Goal: Transaction & Acquisition: Download file/media

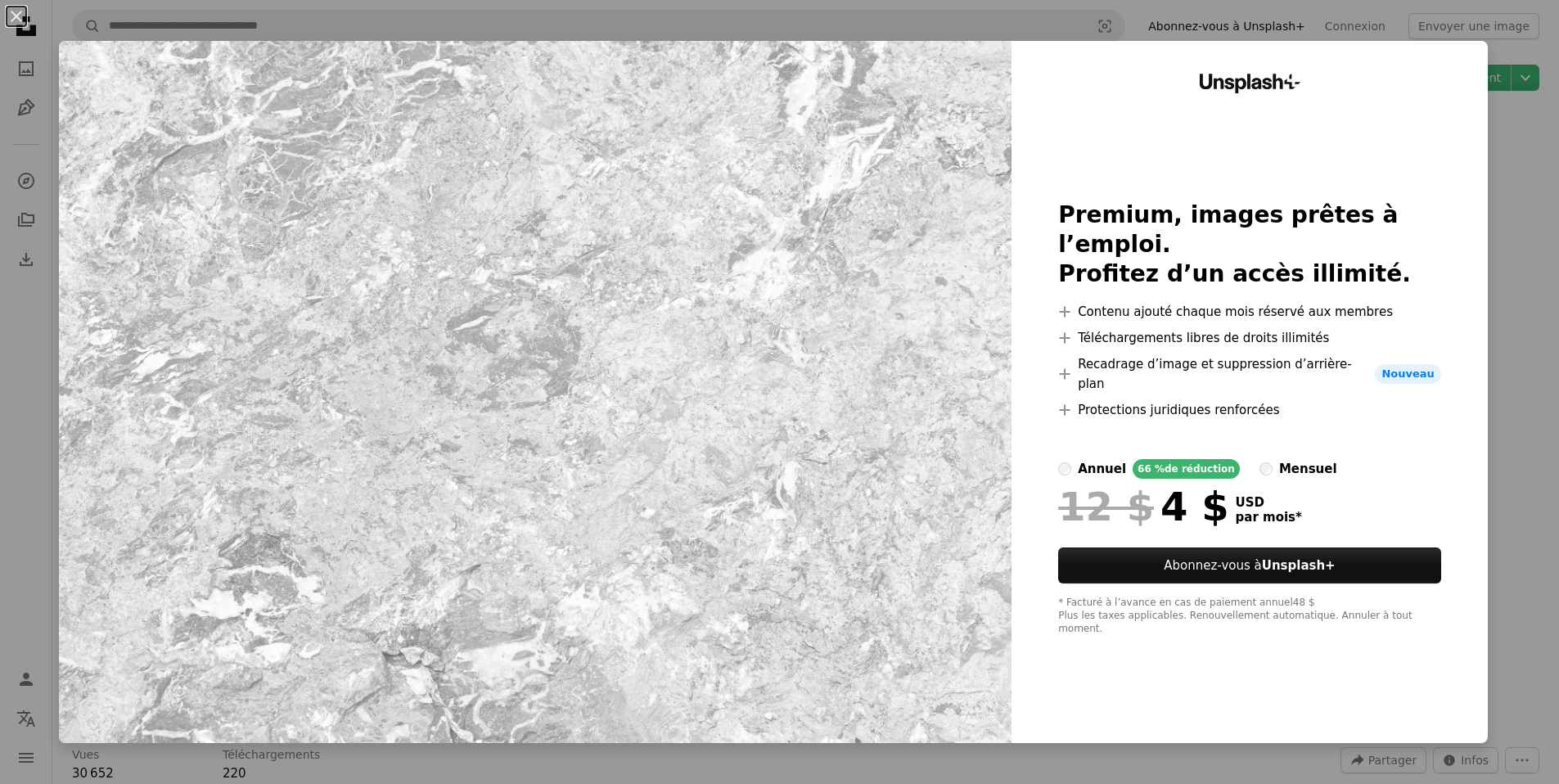
scroll to position [13, 0]
click at [1231, 563] on button "Abonnez-vous à Unsplash+" at bounding box center [1261, 565] width 386 height 36
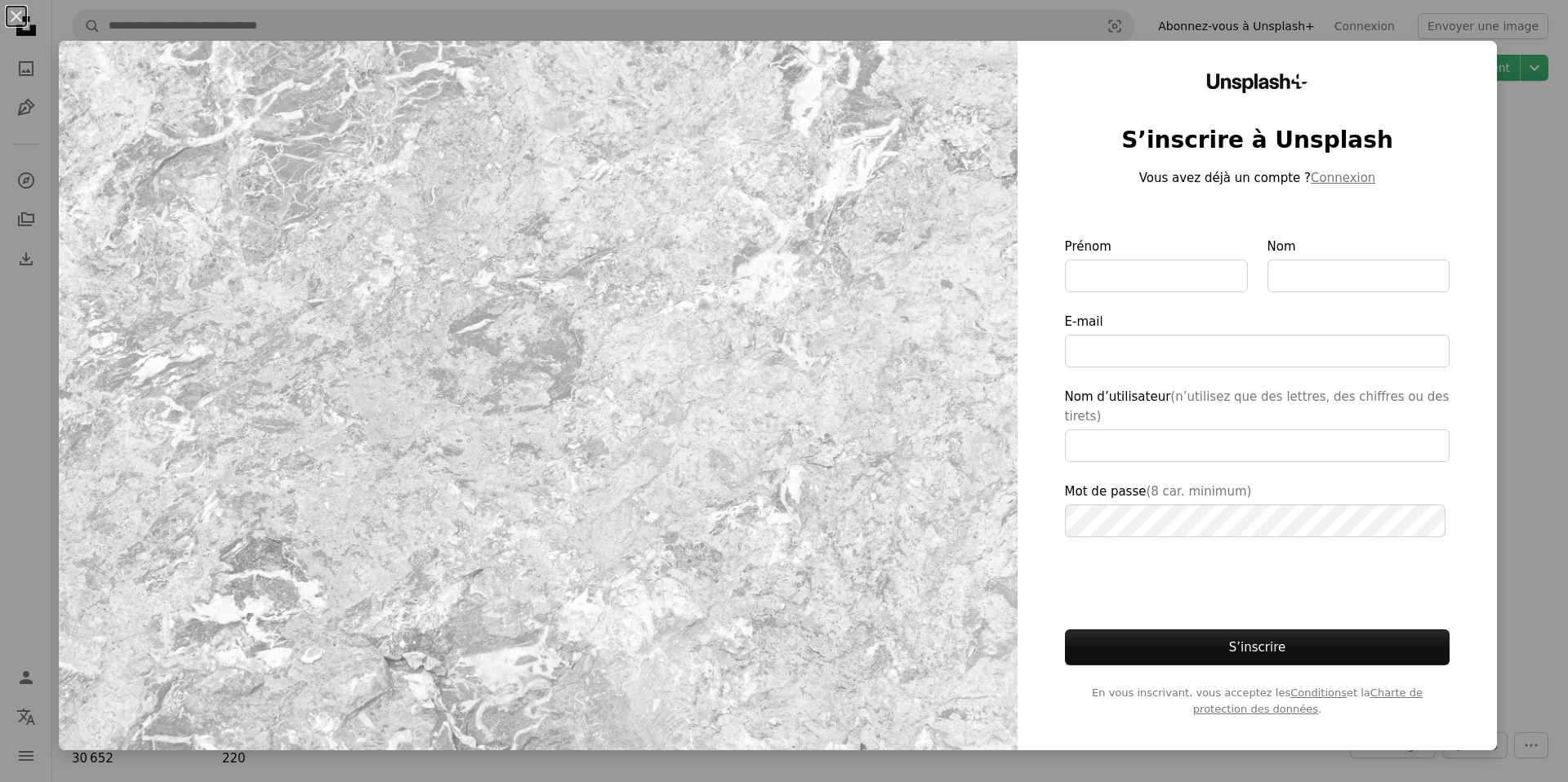
type input "**********"
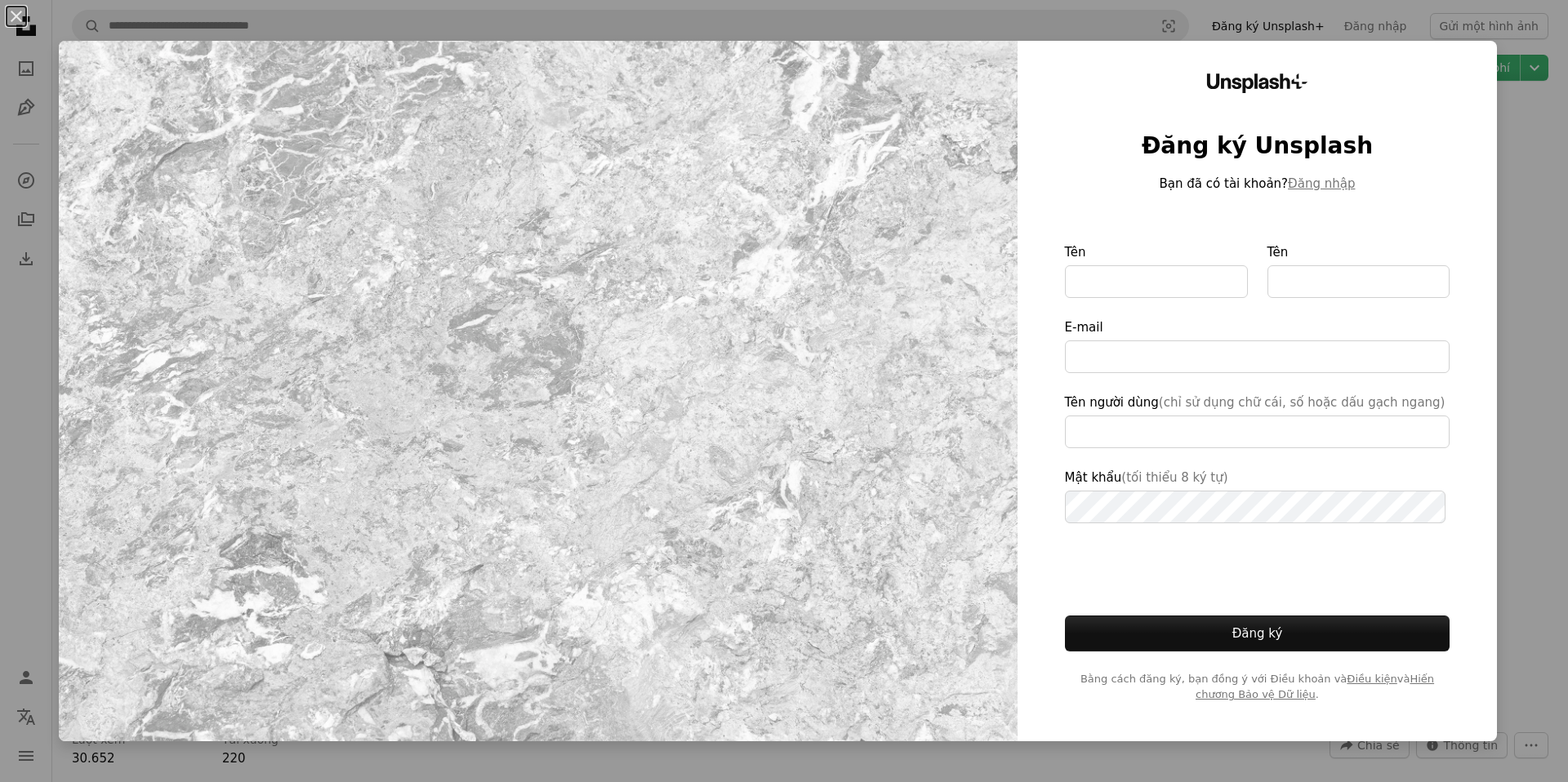
click at [1473, 371] on div "Unsplash+ Đăng ký Unsplash Bạn đã có tài khoản? Đăng nhập Tên Tên E-mail Tên ng…" at bounding box center [1257, 391] width 480 height 700
click at [1514, 352] on div "An X shape Unsplash+ Đăng ký Unsplash Bạn đã có tài khoản? Đăng nhập Tên Tên E-…" at bounding box center [784, 391] width 1568 height 782
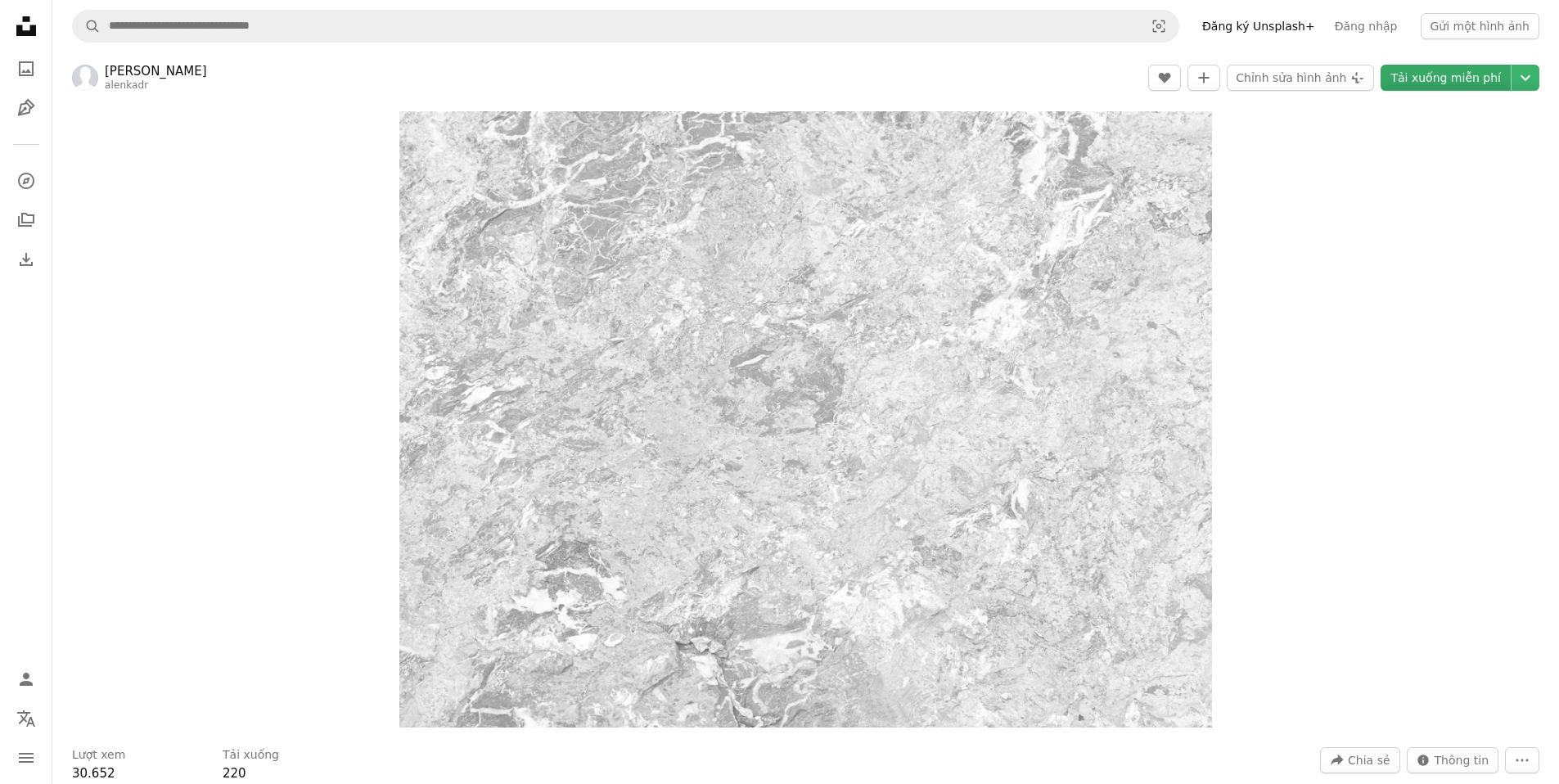
click at [1402, 77] on font "Tải xuống miễn phí" at bounding box center [1445, 78] width 110 height 13
